Goal: Information Seeking & Learning: Learn about a topic

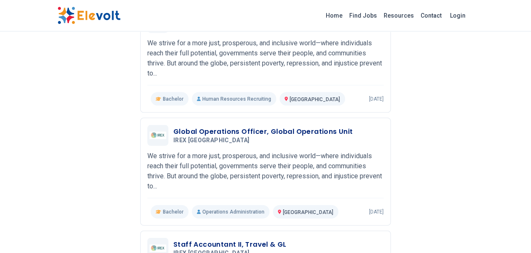
scroll to position [848, 0]
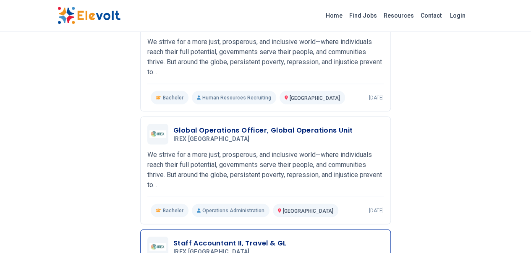
click at [245, 238] on h3 "Staff Accountant II, Travel & GL" at bounding box center [229, 243] width 113 height 10
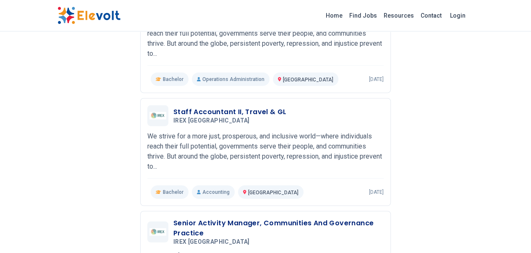
scroll to position [980, 0]
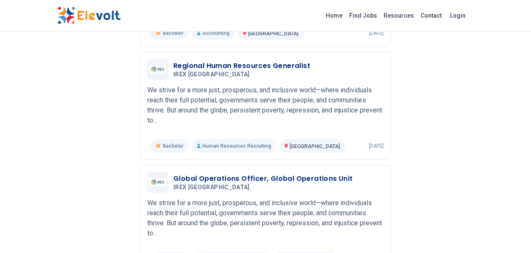
scroll to position [807, 0]
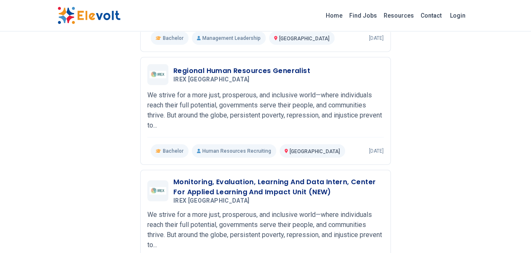
scroll to position [1023, 0]
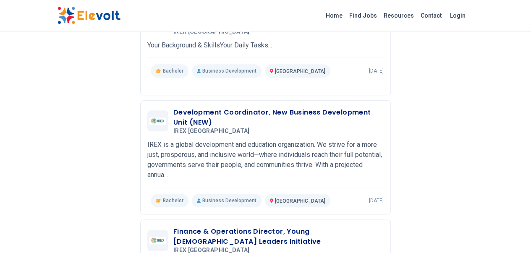
scroll to position [0, 0]
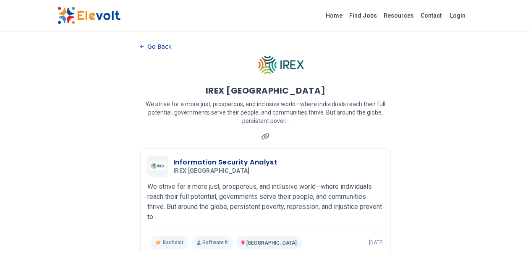
click at [140, 46] on icon "button" at bounding box center [142, 46] width 4 height 3
